Goal: Information Seeking & Learning: Learn about a topic

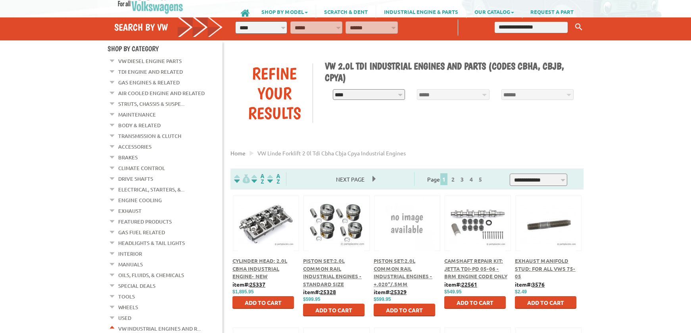
scroll to position [40, 0]
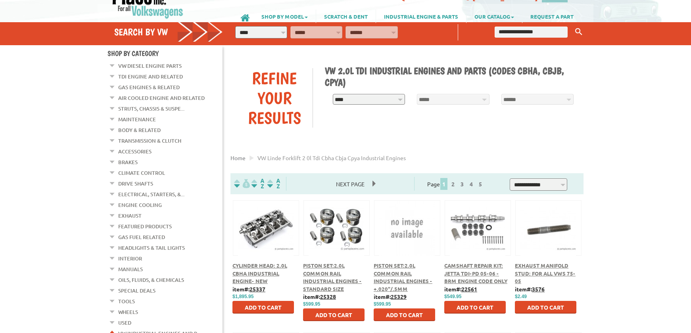
click at [115, 68] on em at bounding box center [113, 64] width 8 height 8
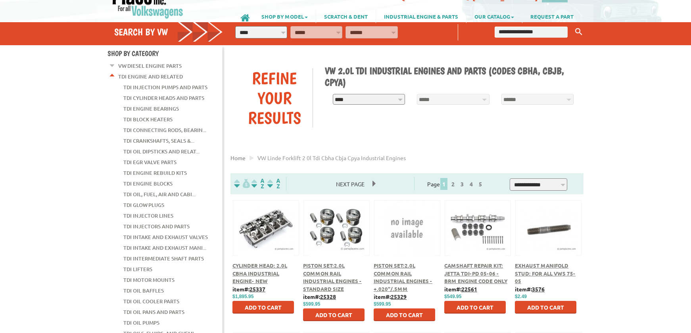
click at [141, 221] on link "TDI Injectors and Parts" at bounding box center [156, 226] width 66 height 10
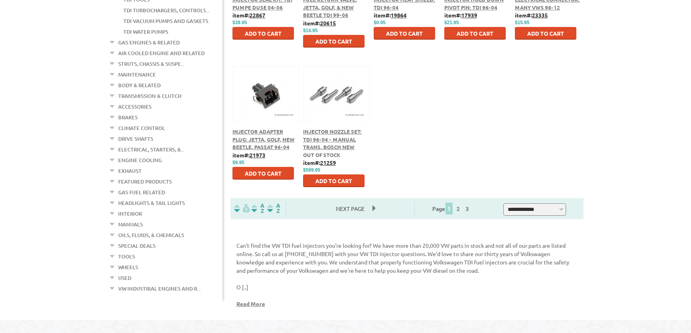
scroll to position [445, 0]
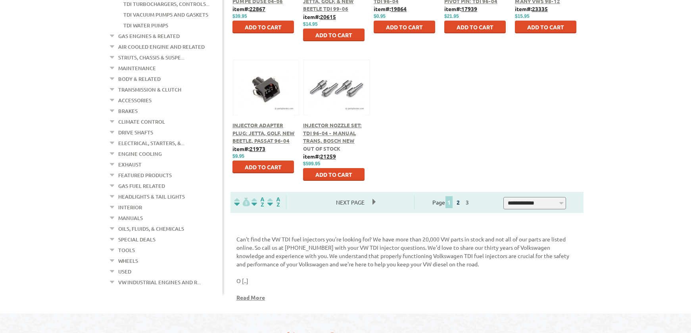
click at [461, 203] on link "2" at bounding box center [457, 202] width 7 height 7
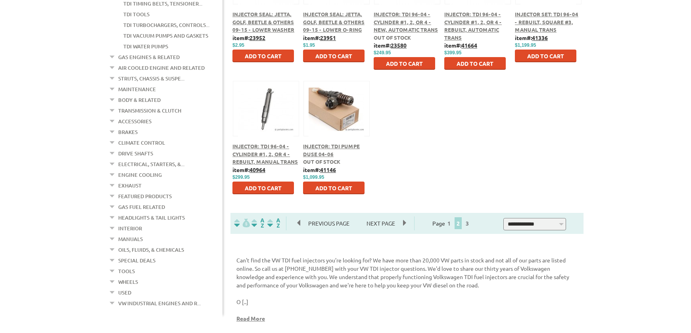
scroll to position [445, 0]
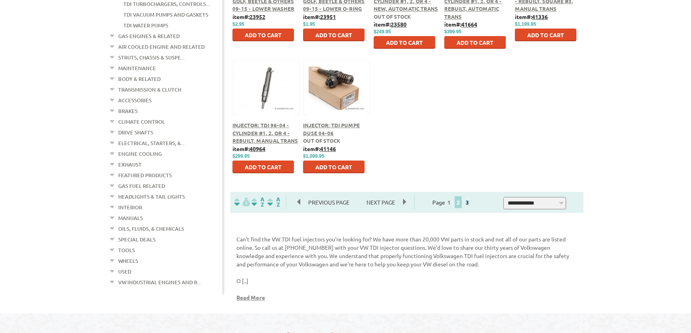
click at [471, 204] on link "3" at bounding box center [466, 202] width 7 height 7
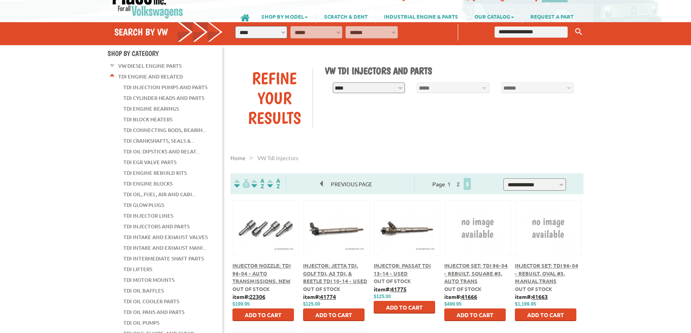
scroll to position [81, 0]
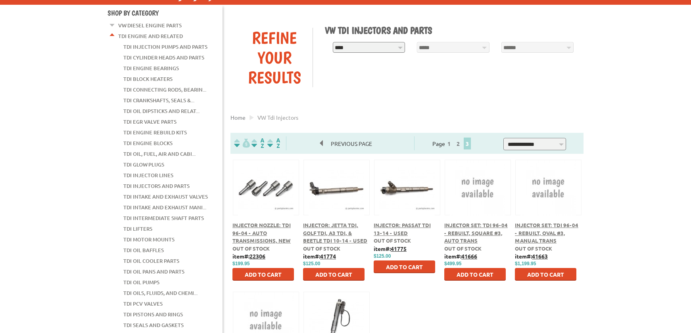
click at [141, 170] on link "TDI Injector Lines" at bounding box center [148, 175] width 50 height 10
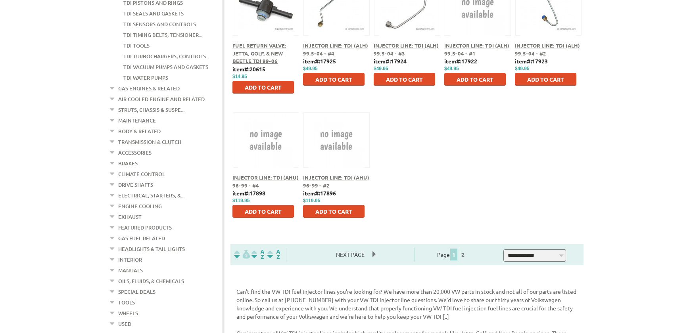
scroll to position [445, 0]
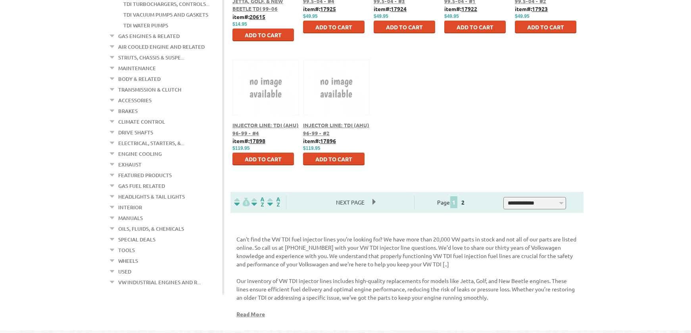
click at [466, 203] on link "2" at bounding box center [462, 202] width 7 height 7
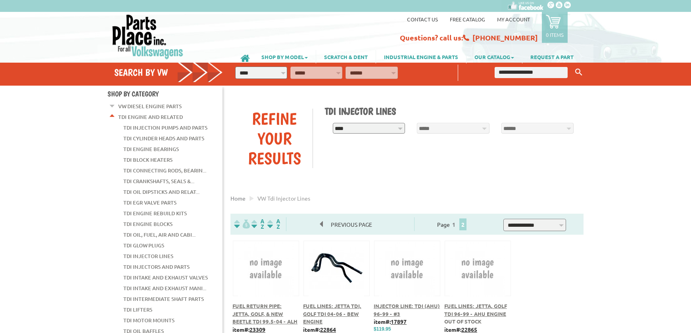
click at [111, 116] on em at bounding box center [113, 115] width 8 height 8
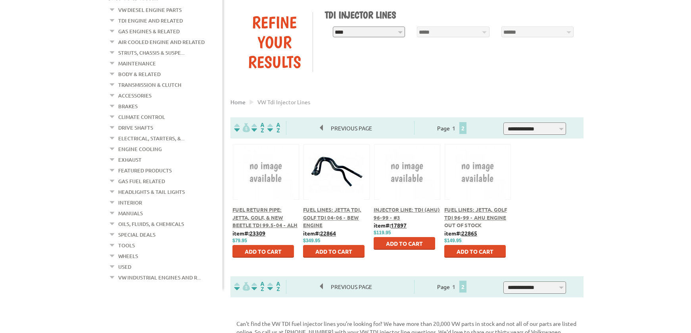
scroll to position [121, 0]
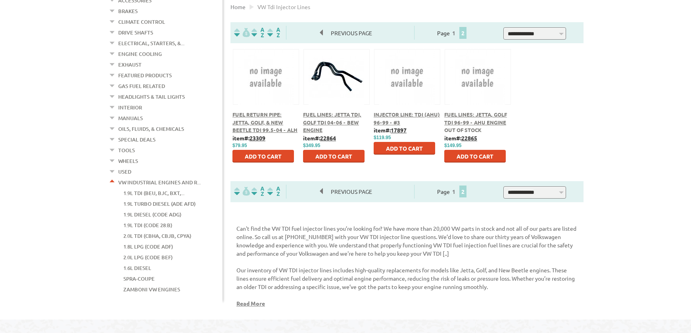
scroll to position [202, 0]
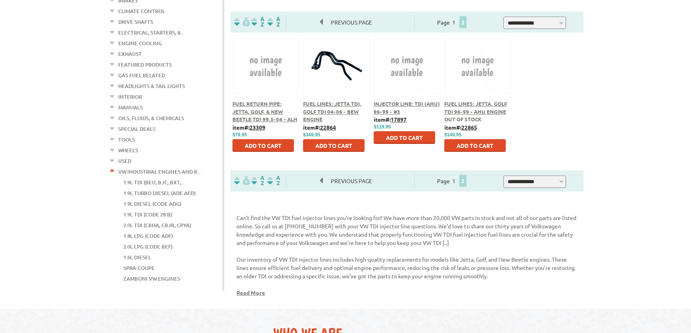
click at [126, 220] on link "2.0L TDI (CBHA, CBJB, CPYA)" at bounding box center [157, 225] width 68 height 10
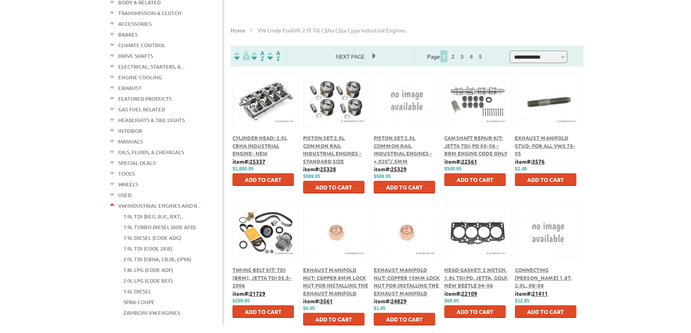
scroll to position [121, 0]
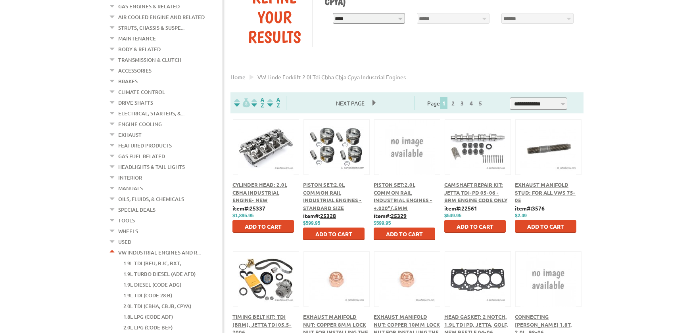
click at [135, 301] on link "2.0L TDI (CBHA, CBJB, CPYA)" at bounding box center [157, 306] width 68 height 10
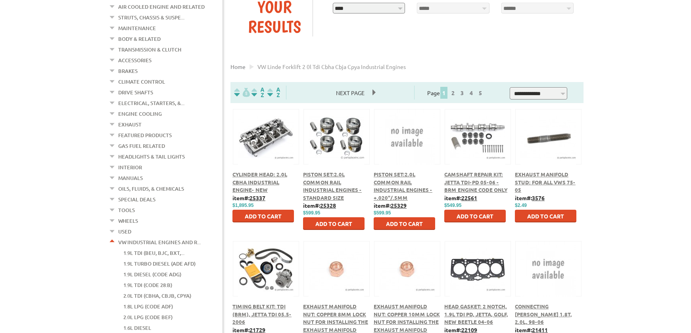
scroll to position [121, 0]
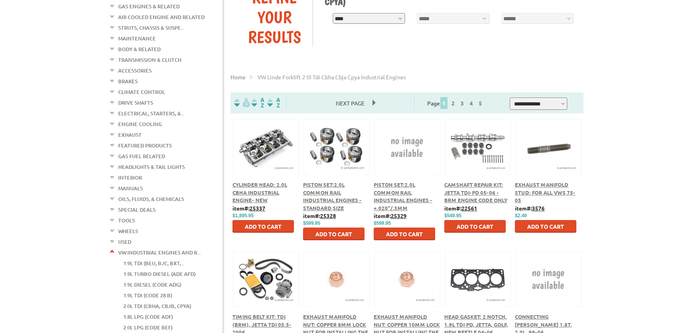
click at [372, 102] on span "Next Page" at bounding box center [350, 103] width 44 height 12
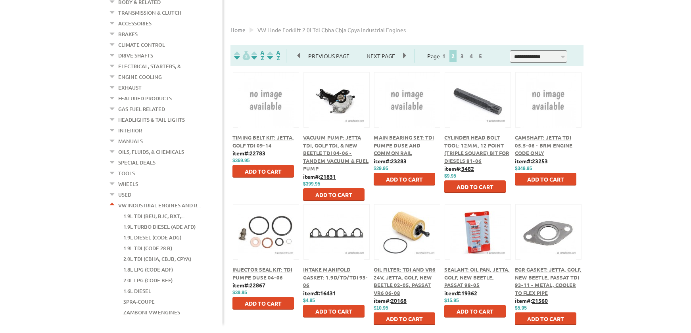
scroll to position [81, 0]
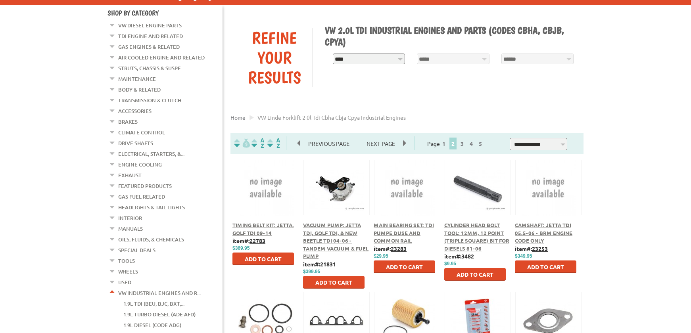
click at [402, 143] on span "Next Page" at bounding box center [380, 144] width 44 height 12
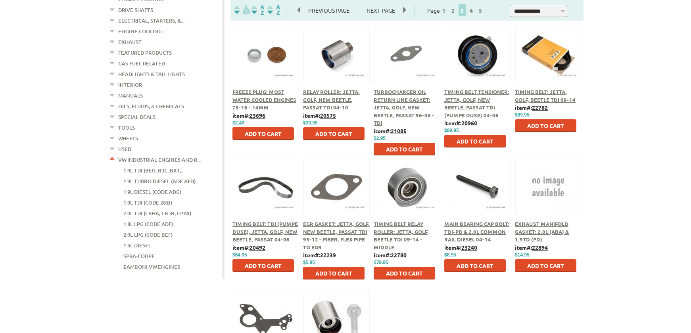
scroll to position [121, 0]
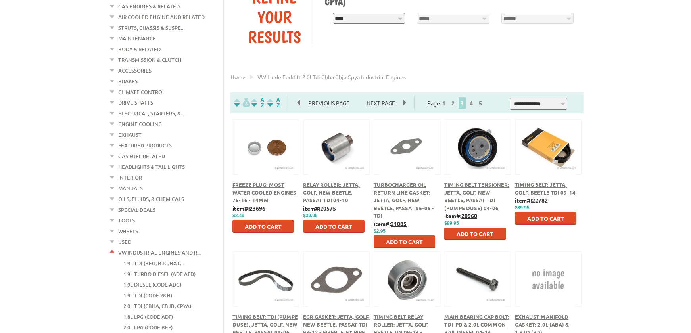
click at [402, 105] on span "Next Page" at bounding box center [380, 103] width 44 height 12
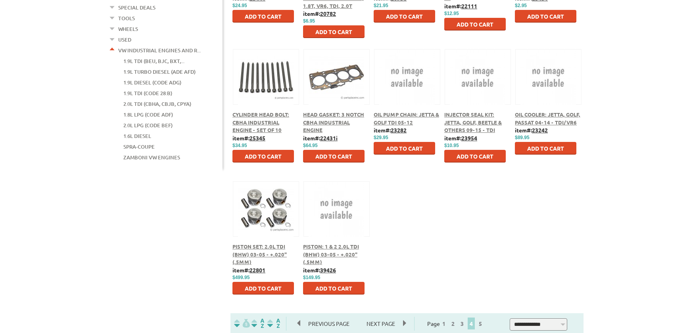
scroll to position [162, 0]
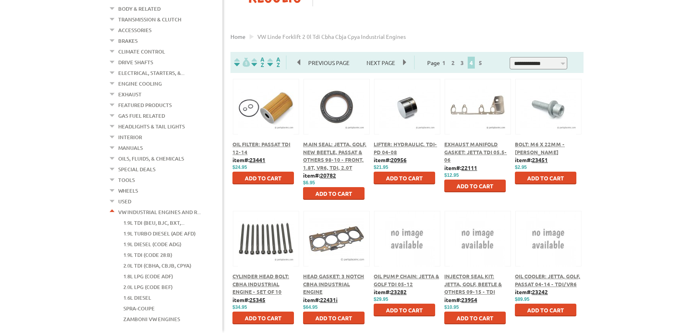
click at [403, 62] on span "Next Page" at bounding box center [380, 63] width 44 height 12
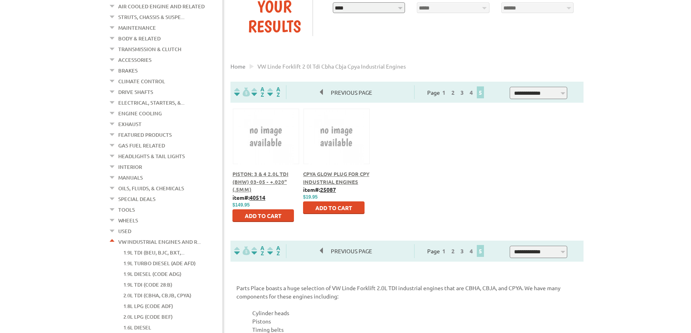
scroll to position [227, 0]
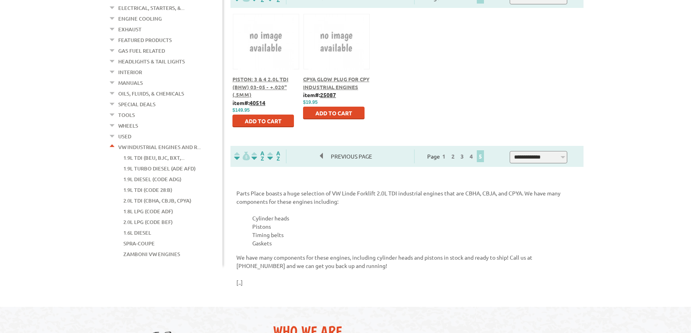
click at [323, 155] on span "Previous Page" at bounding box center [351, 156] width 57 height 12
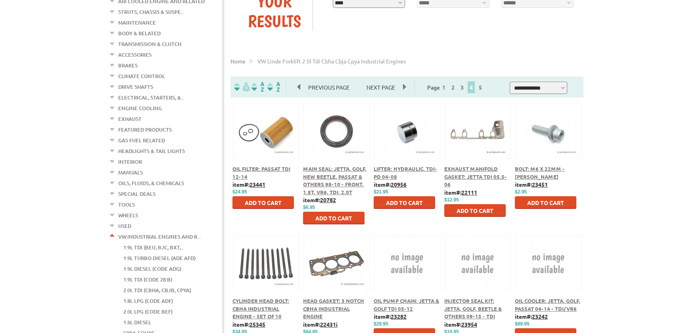
scroll to position [121, 0]
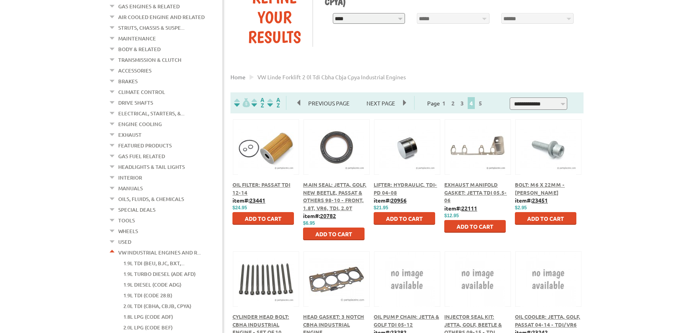
click at [300, 105] on span "Previous Page" at bounding box center [328, 103] width 57 height 12
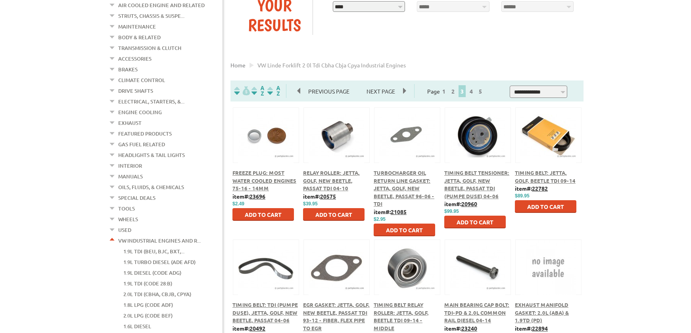
scroll to position [121, 0]
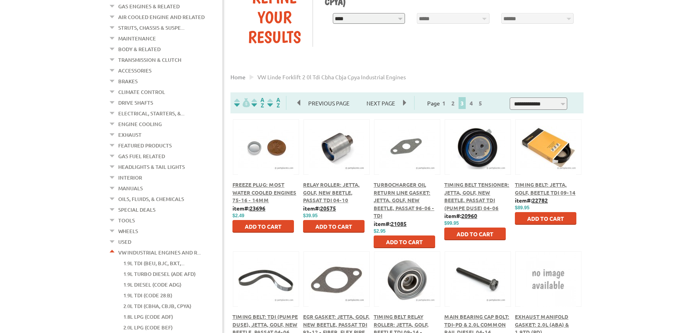
click at [301, 103] on span "Previous Page" at bounding box center [328, 103] width 57 height 12
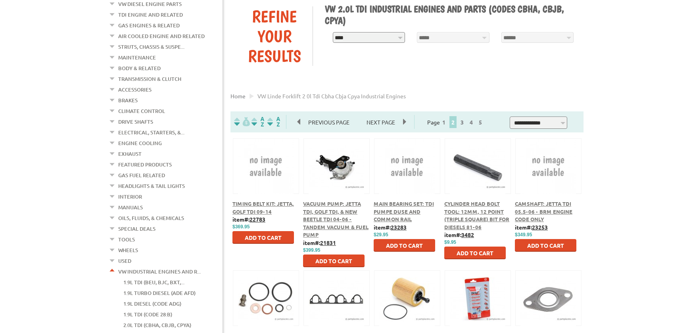
scroll to position [121, 0]
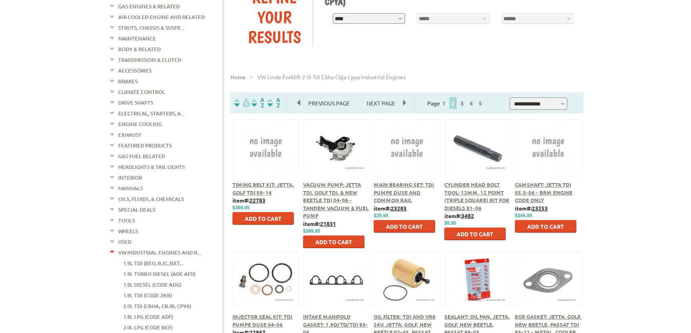
click at [300, 103] on span "Previous Page" at bounding box center [328, 103] width 57 height 12
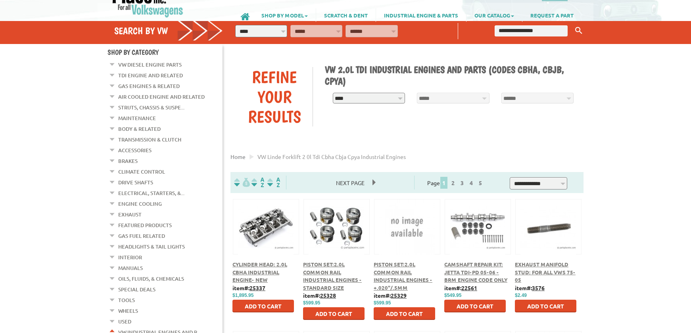
scroll to position [40, 0]
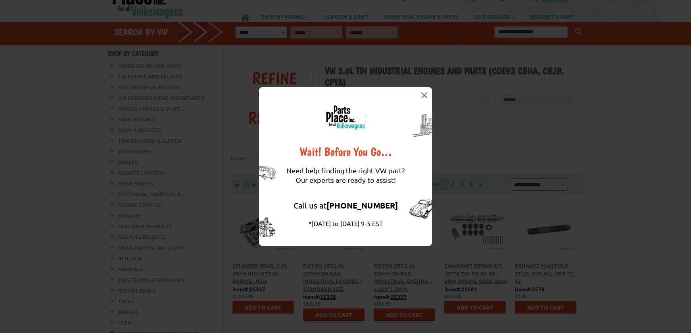
drag, startPoint x: 423, startPoint y: 94, endPoint x: 416, endPoint y: 98, distance: 8.2
click at [421, 93] on img at bounding box center [424, 95] width 6 height 6
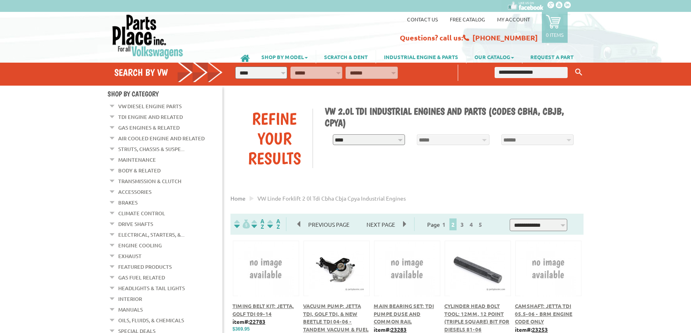
scroll to position [121, 0]
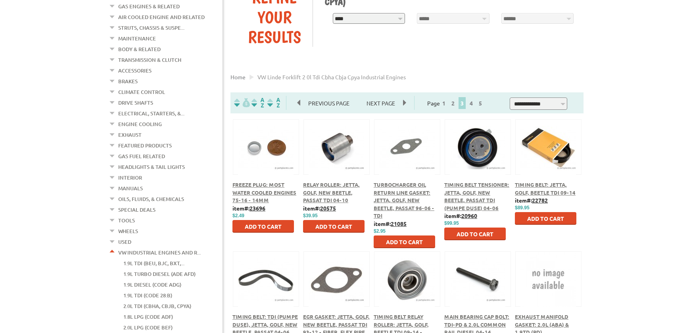
scroll to position [121, 0]
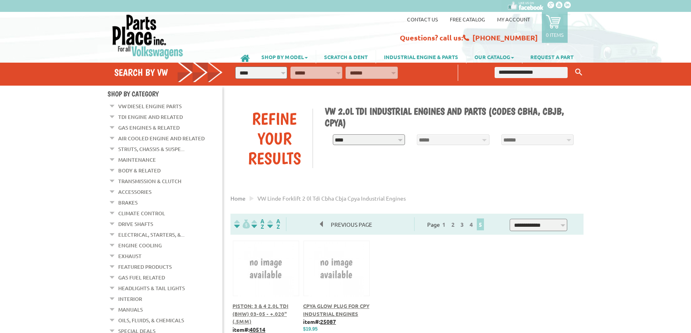
scroll to position [227, 0]
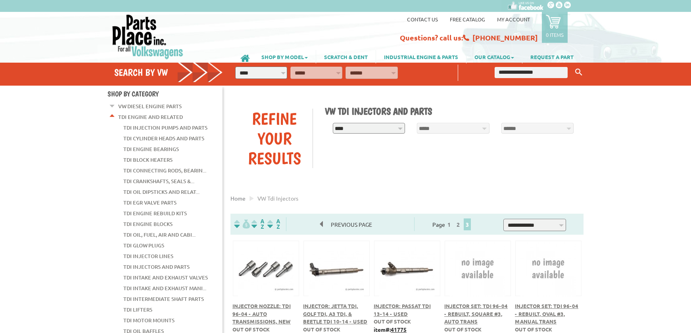
scroll to position [81, 0]
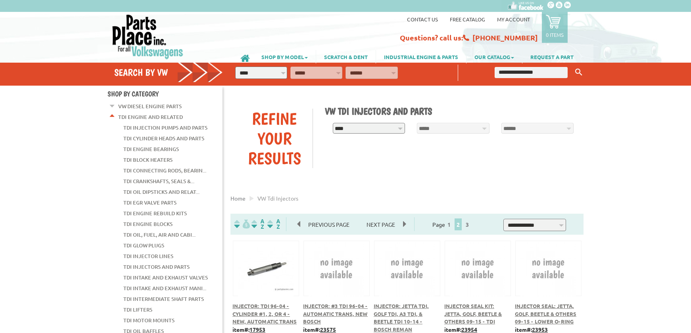
scroll to position [445, 0]
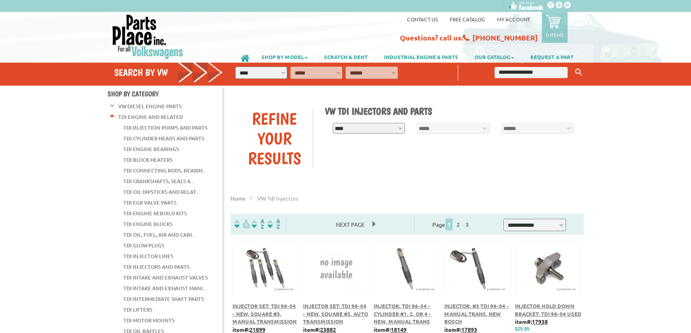
scroll to position [445, 0]
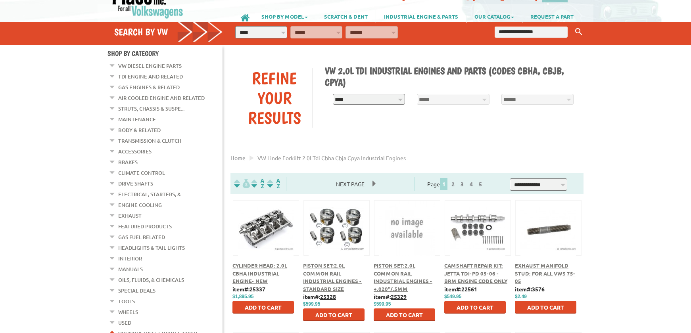
scroll to position [40, 0]
